Goal: Transaction & Acquisition: Purchase product/service

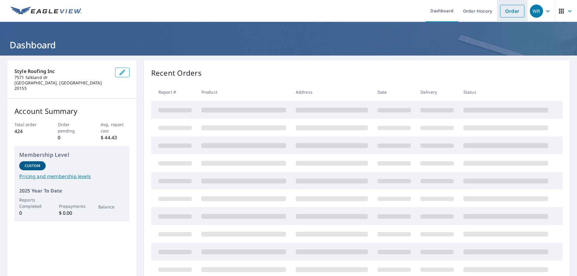
click at [509, 14] on link "Order" at bounding box center [512, 11] width 24 height 13
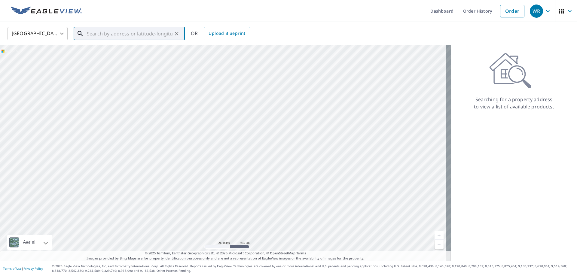
click at [171, 32] on input "text" at bounding box center [130, 33] width 86 height 17
click at [121, 52] on span "[STREET_ADDRESS]" at bounding box center [133, 51] width 94 height 7
type input "[STREET_ADDRESS]"
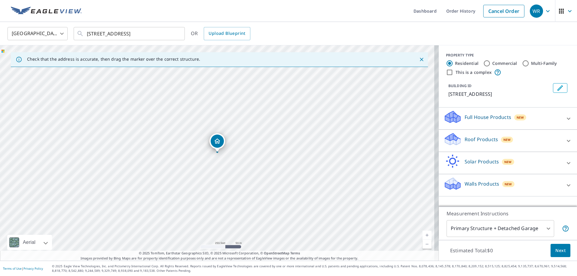
click at [502, 143] on div "Roof Products New" at bounding box center [503, 140] width 118 height 17
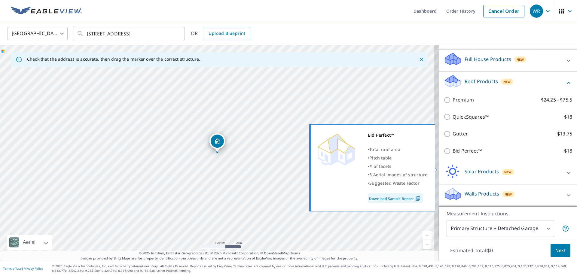
scroll to position [65, 0]
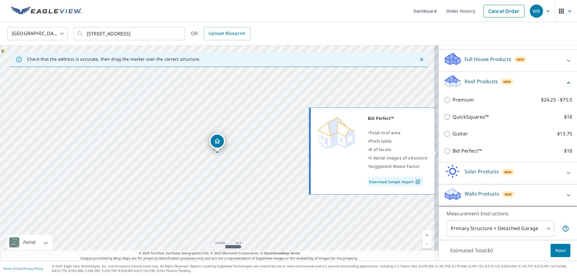
click at [444, 150] on input "Bid Perfect™ $18" at bounding box center [448, 151] width 9 height 7
checkbox input "true"
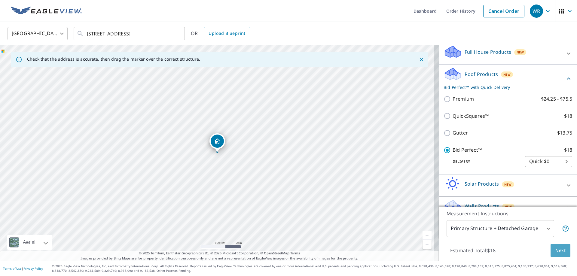
click at [557, 252] on span "Next" at bounding box center [561, 251] width 10 height 8
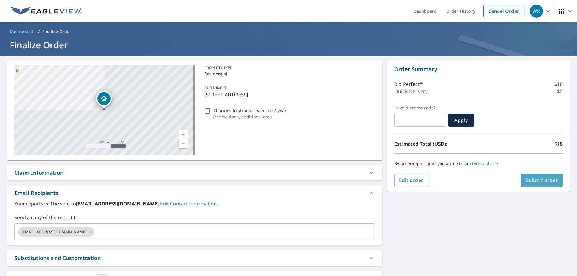
click at [536, 180] on span "Submit order" at bounding box center [542, 180] width 32 height 7
